Goal: Information Seeking & Learning: Learn about a topic

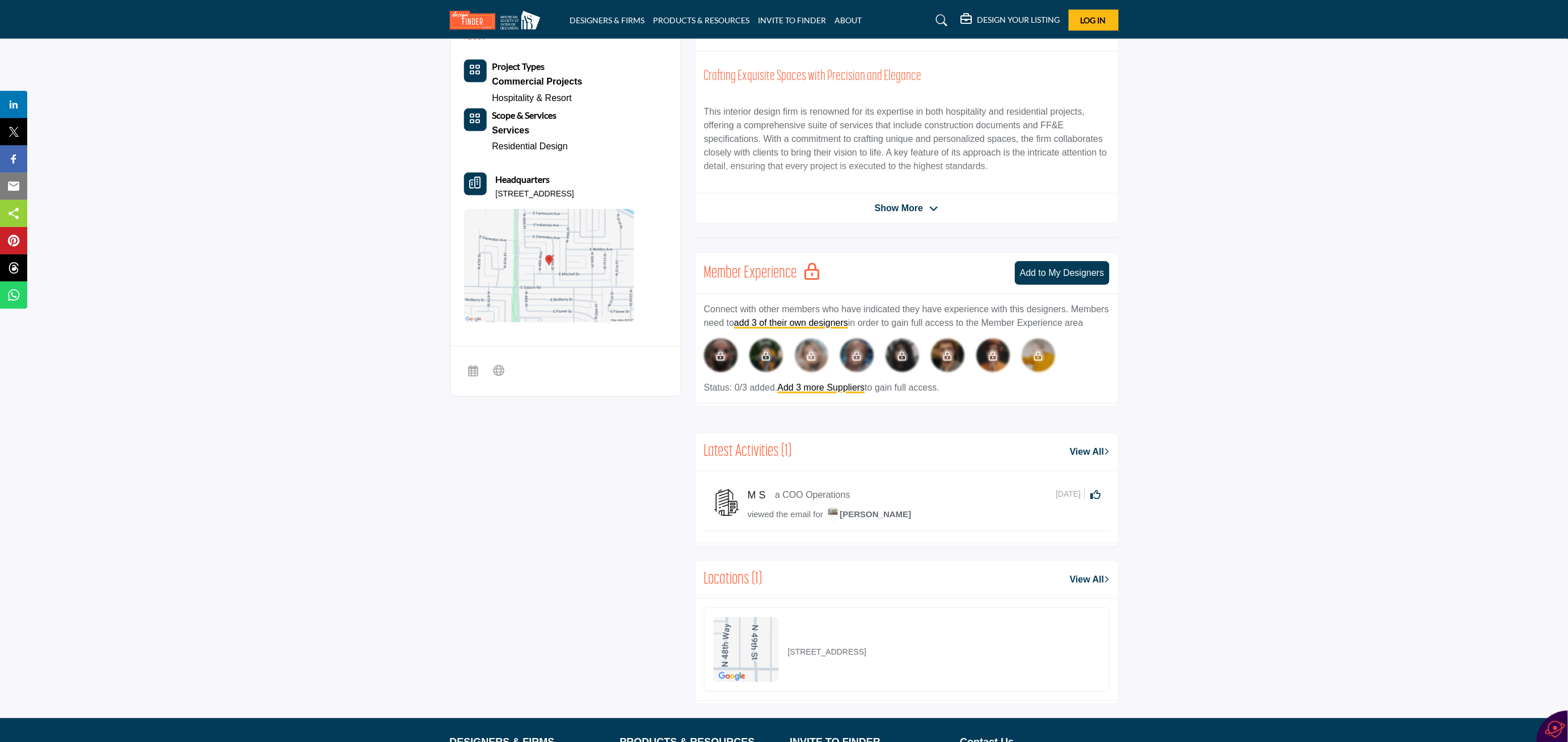
scroll to position [231, 0]
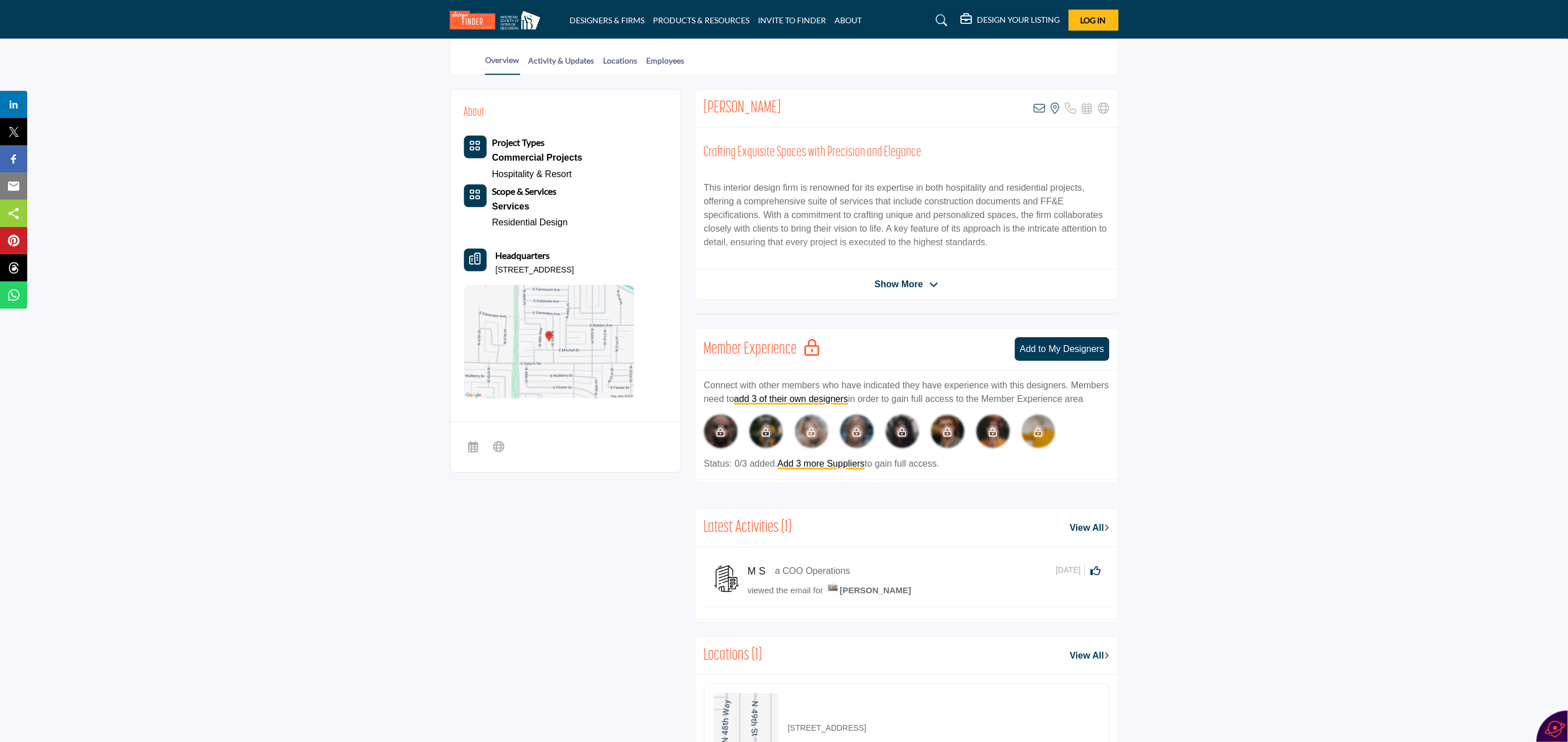
click at [915, 294] on div "Etta Cowdrey View email address of this listing View the location of this listi…" at bounding box center [906, 194] width 423 height 210
click at [936, 283] on icon at bounding box center [934, 285] width 9 height 10
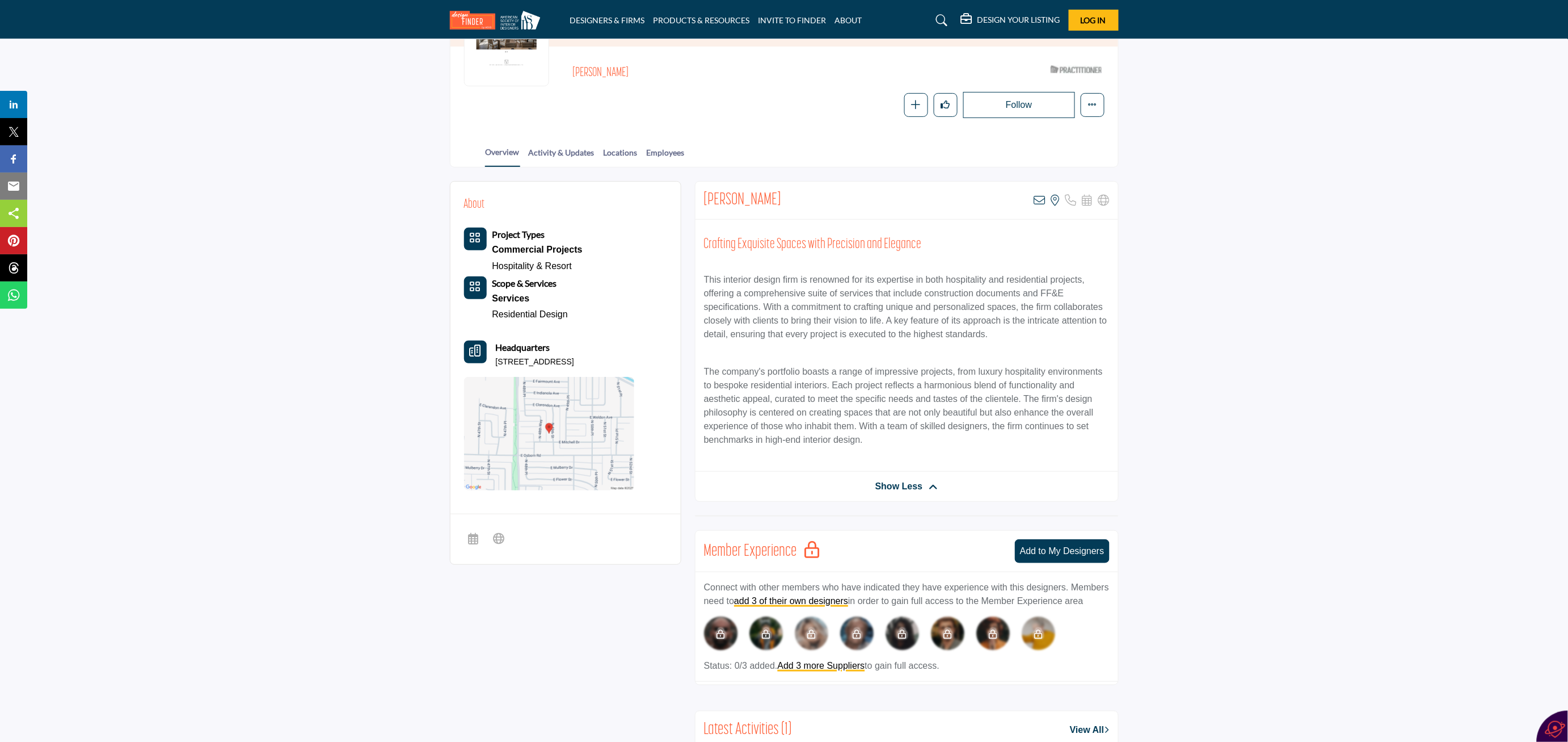
scroll to position [0, 0]
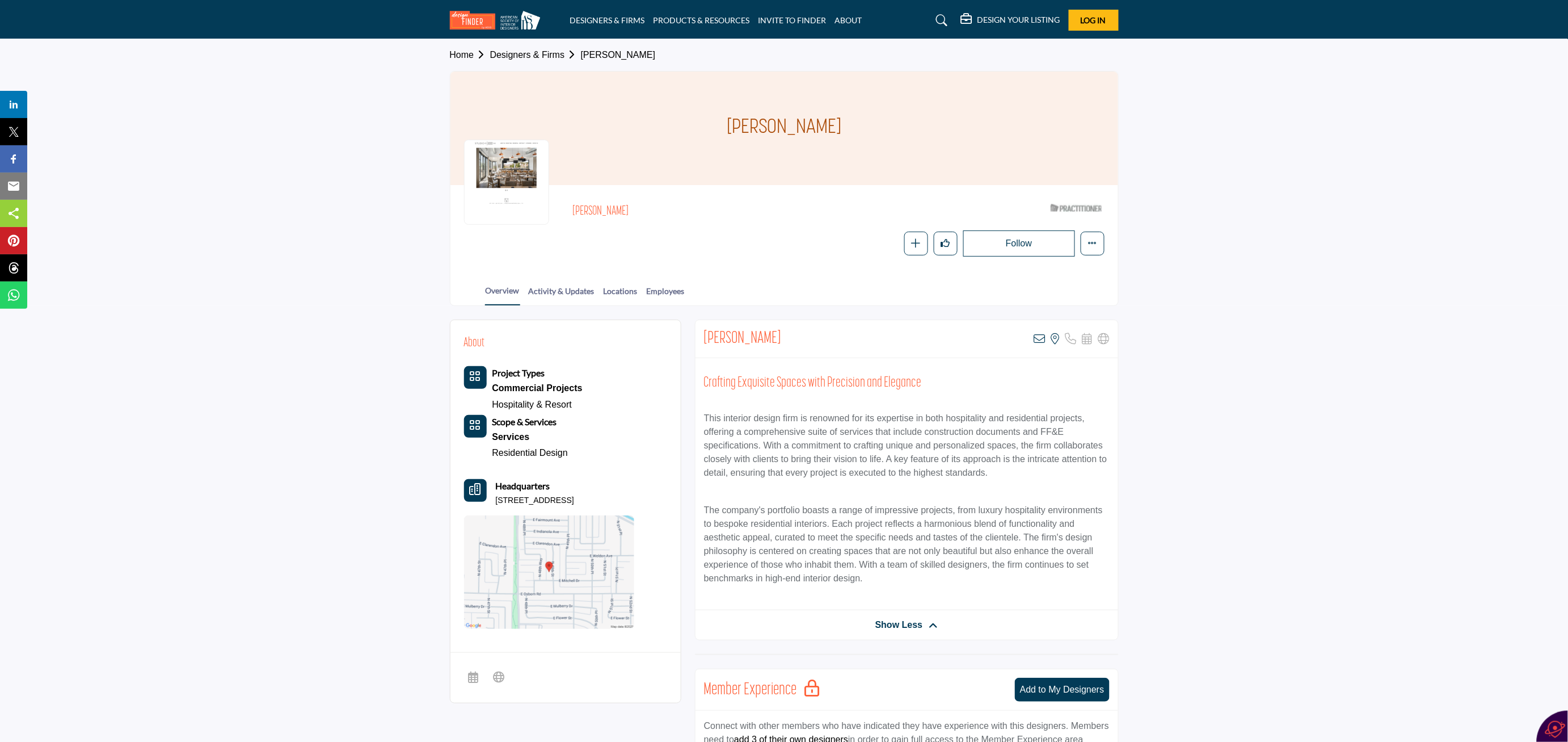
click at [607, 214] on h2 "[PERSON_NAME]" at bounding box center [728, 212] width 312 height 15
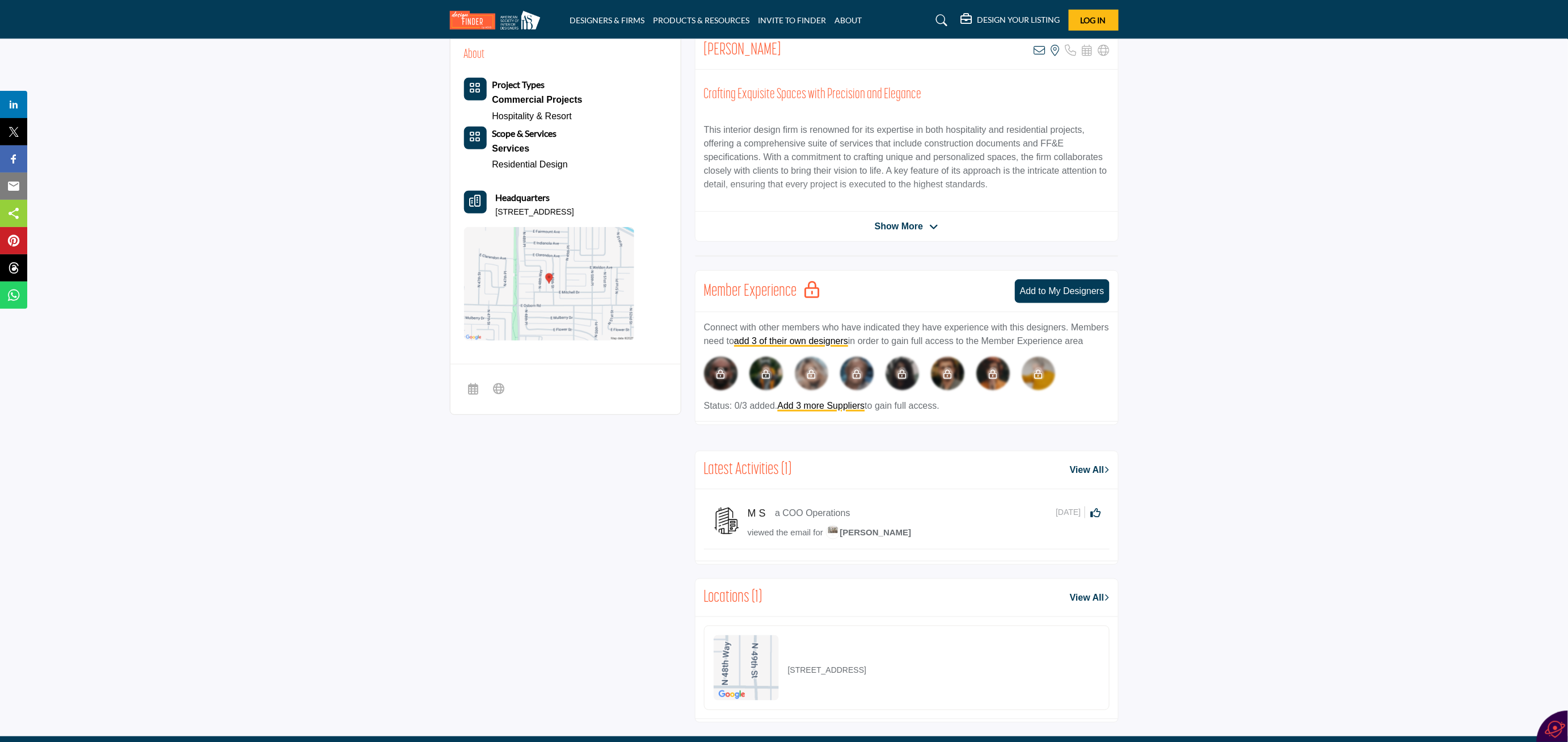
scroll to position [113, 0]
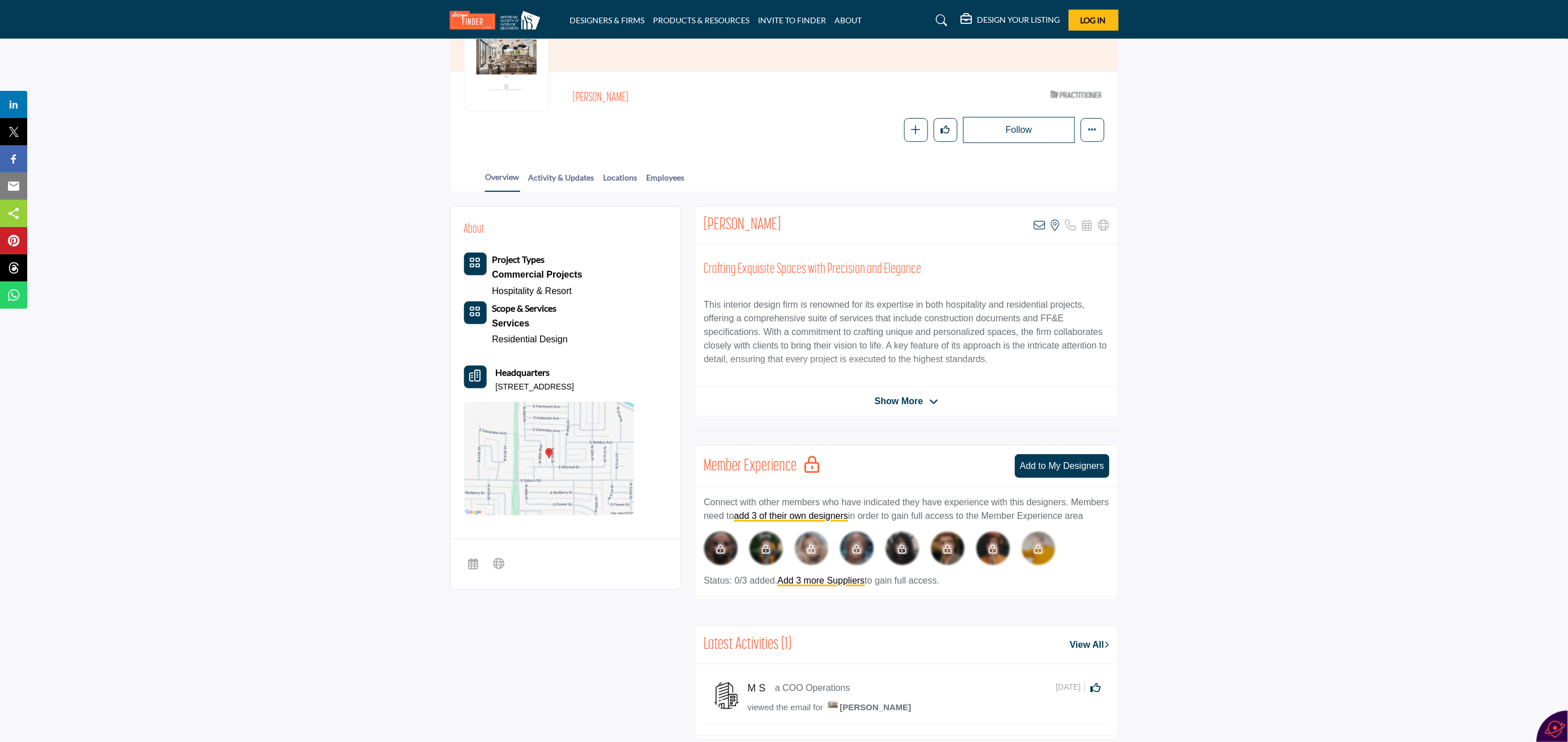
click at [933, 403] on icon at bounding box center [934, 402] width 9 height 10
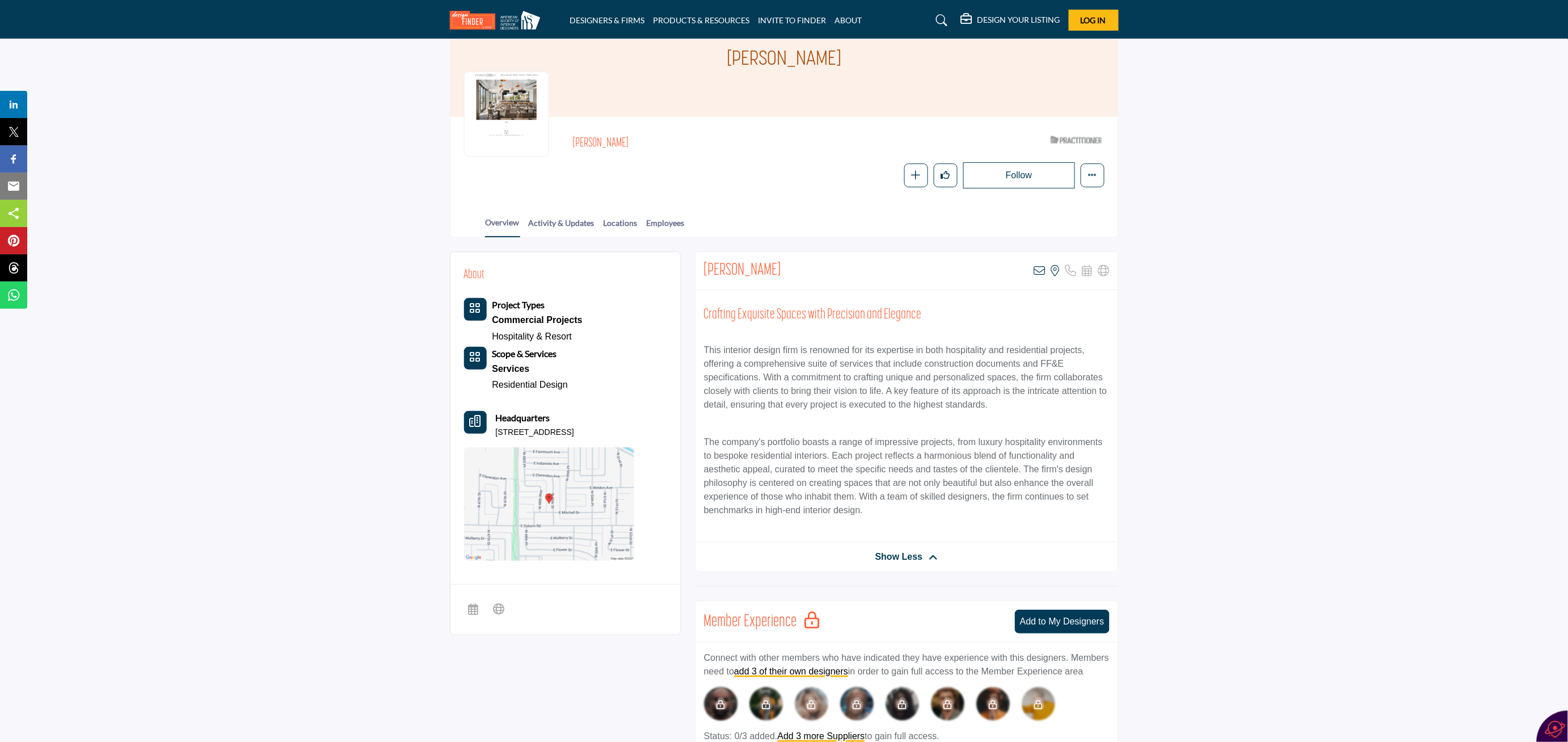
scroll to position [0, 0]
